Goal: Communication & Community: Connect with others

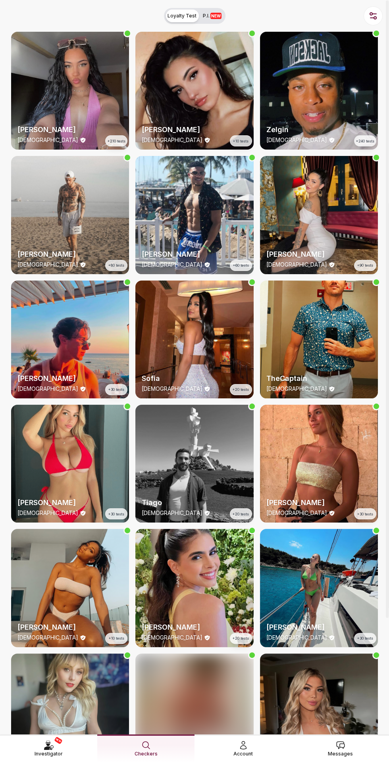
click at [358, 706] on link "Messages" at bounding box center [340, 749] width 97 height 28
click at [345, 750] on span "Messages" at bounding box center [340, 754] width 25 height 8
